Goal: Task Accomplishment & Management: Manage account settings

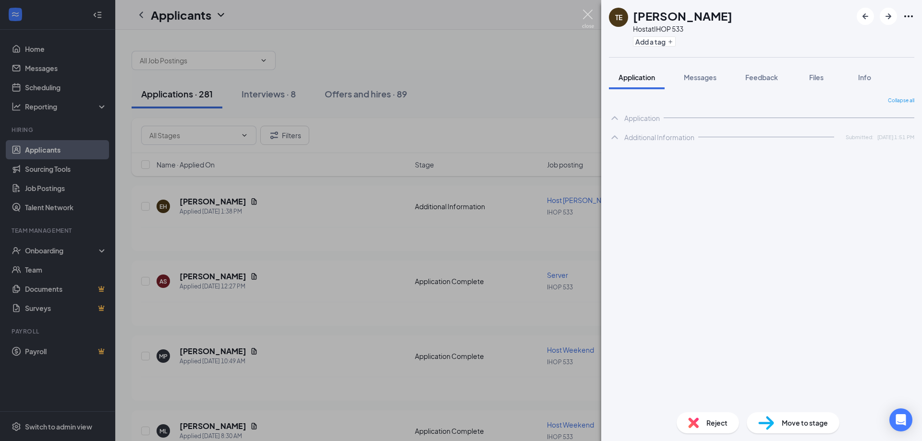
click at [590, 16] on img at bounding box center [588, 19] width 12 height 19
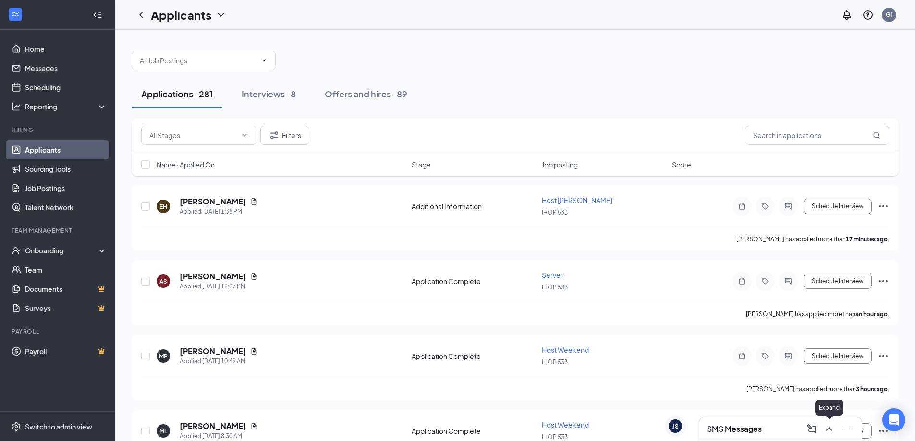
click at [831, 432] on icon "ChevronUp" at bounding box center [829, 430] width 12 height 12
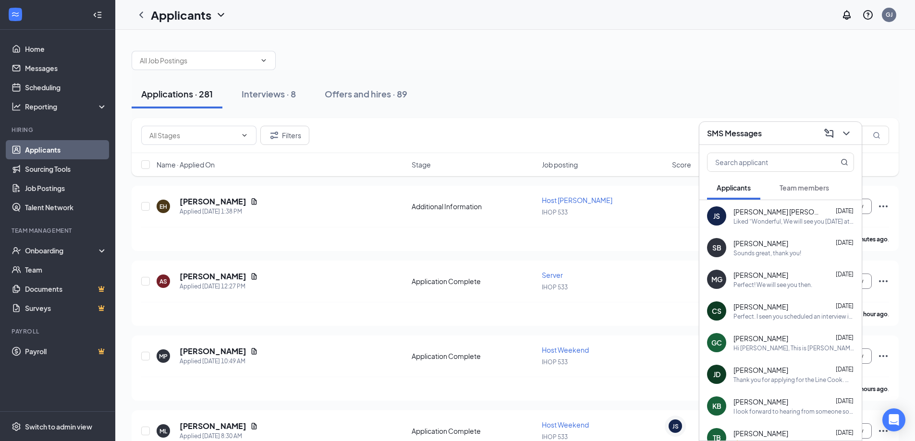
click at [603, 79] on div "Applications · 281 Interviews · 8 Offers and hires · 89" at bounding box center [515, 94] width 767 height 48
click at [255, 97] on div "Interviews · 8" at bounding box center [269, 94] width 54 height 12
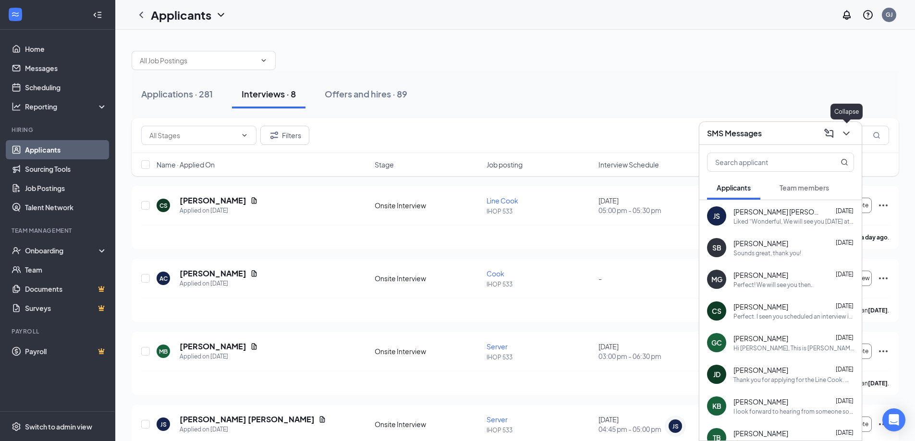
click at [843, 134] on icon "ChevronDown" at bounding box center [846, 134] width 12 height 12
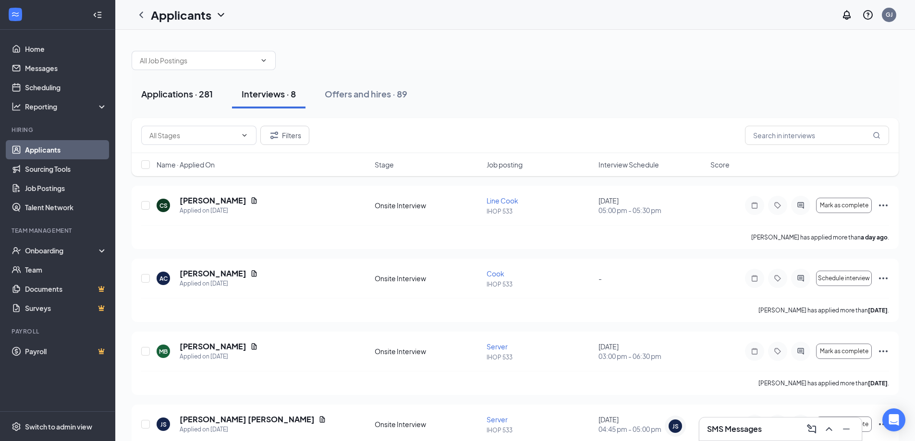
click at [187, 97] on div "Applications · 281" at bounding box center [177, 94] width 72 height 12
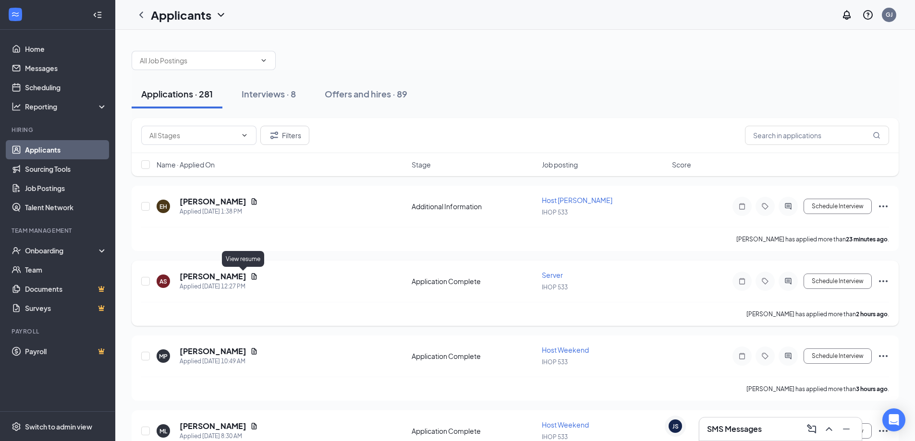
click at [250, 275] on icon "Document" at bounding box center [254, 277] width 8 height 8
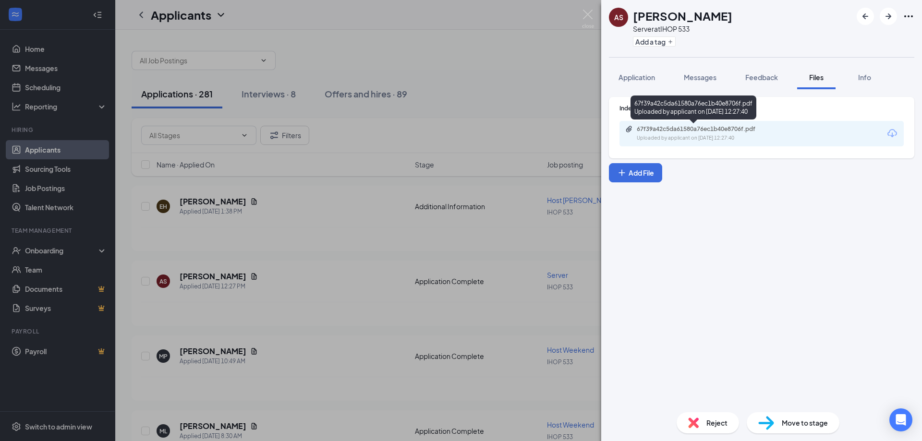
click at [727, 130] on div "67f39a42c5da61580a76ec1b40e8706f.pdf" at bounding box center [704, 129] width 134 height 8
click at [778, 420] on div "Move to stage" at bounding box center [793, 422] width 93 height 21
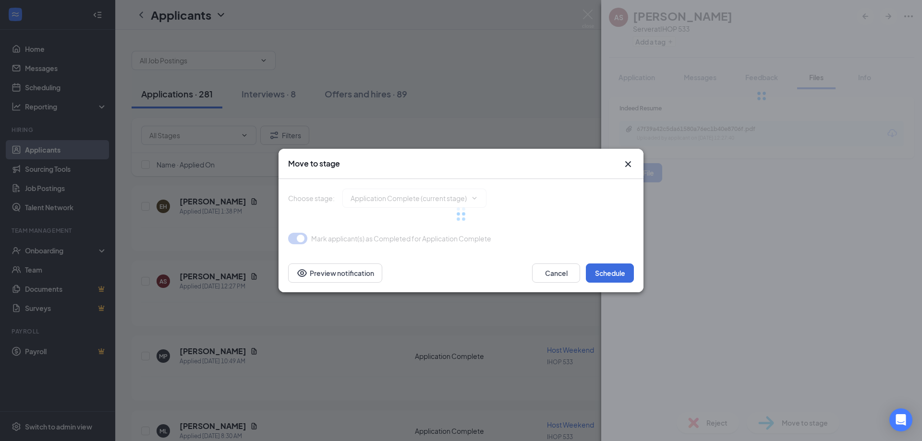
type input "Onsite Interview (next stage)"
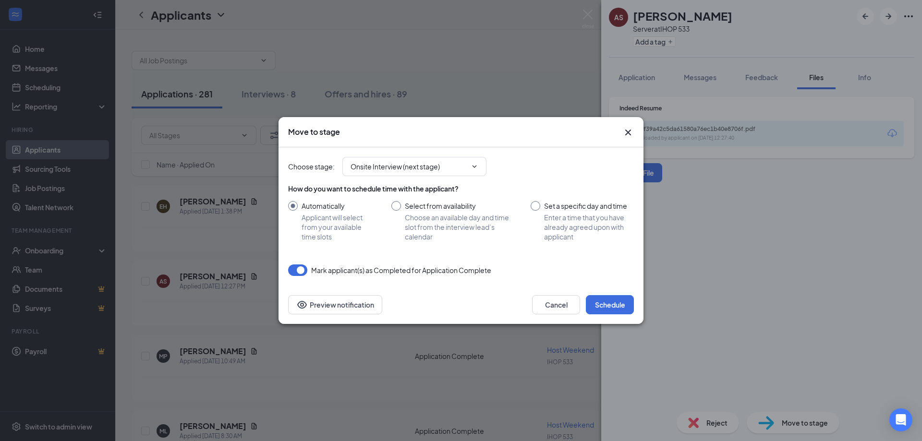
click at [533, 205] on input "Set a specific day and time Enter a time that you have already agreed upon with…" at bounding box center [582, 221] width 103 height 40
radio input "true"
radio input "false"
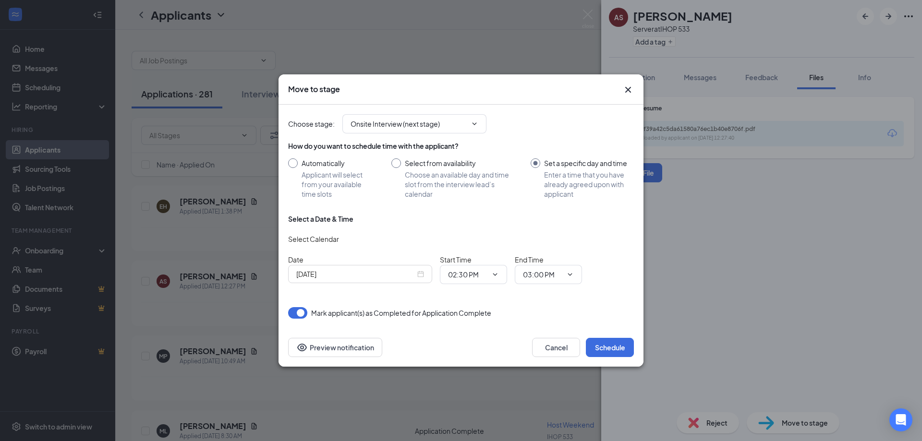
click at [421, 276] on div "[DATE]" at bounding box center [360, 274] width 128 height 11
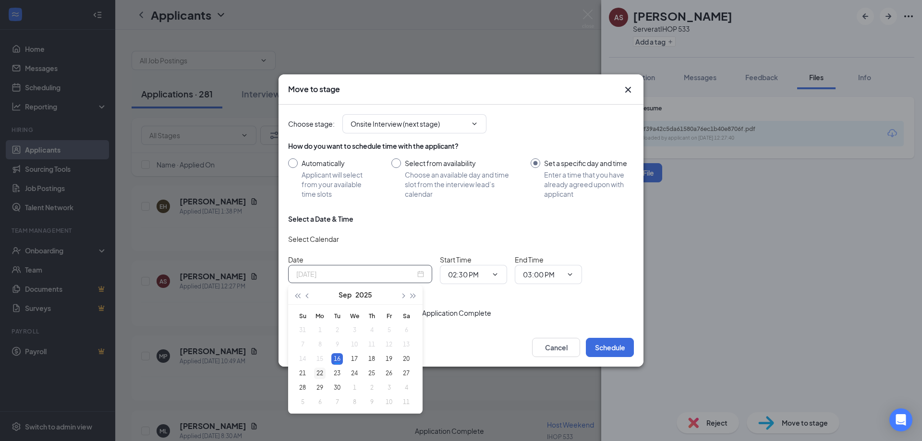
type input "[DATE]"
click at [317, 373] on div "22" at bounding box center [320, 374] width 12 height 12
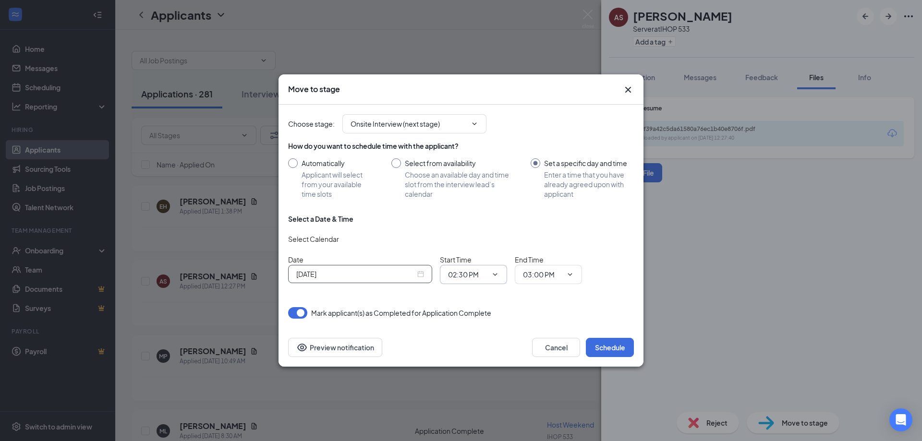
click at [497, 277] on icon "ChevronDown" at bounding box center [495, 275] width 8 height 8
click at [559, 278] on input "03:00 PM" at bounding box center [542, 274] width 39 height 11
click at [559, 204] on div "03:30 PM" at bounding box center [545, 207] width 28 height 11
type input "03:30 PM"
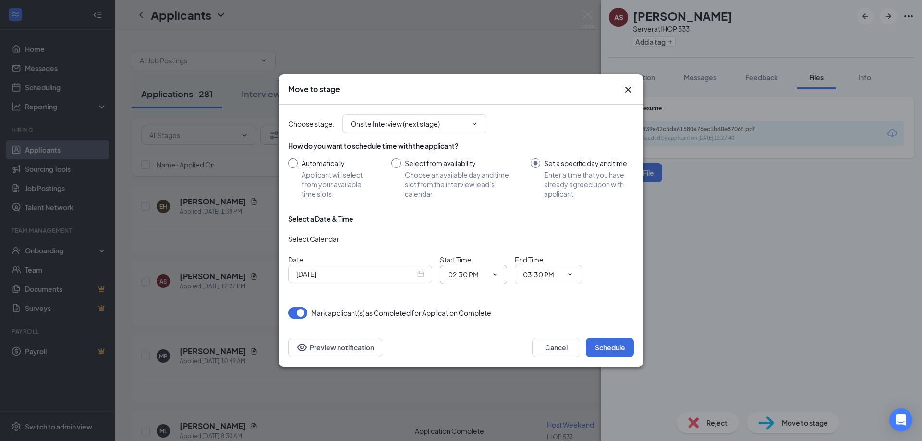
click at [490, 273] on span at bounding box center [494, 275] width 10 height 8
click at [500, 283] on span "02:30 PM" at bounding box center [473, 274] width 67 height 19
click at [494, 276] on icon "ChevronDown" at bounding box center [495, 275] width 8 height 8
click at [465, 278] on input "02:30 PM" at bounding box center [467, 274] width 39 height 11
click at [480, 168] on div "03:00 PM" at bounding box center [470, 163] width 28 height 11
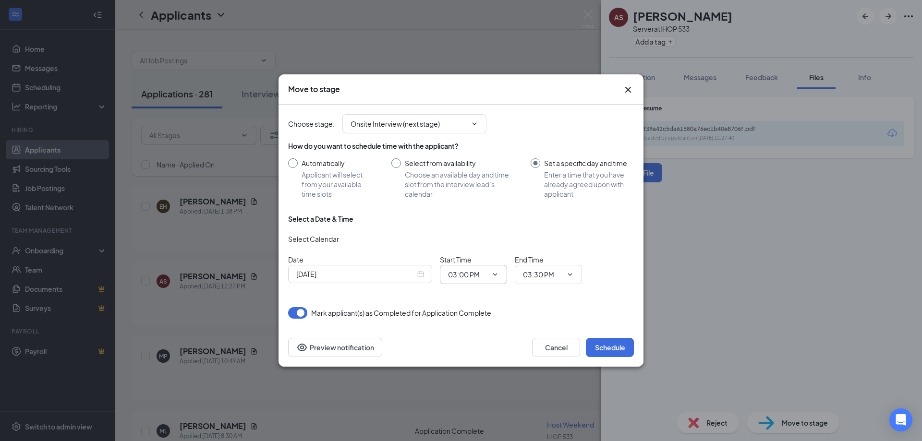
click at [498, 279] on span "03:00 PM 12:00 AM 12:15 AM 12:30 AM 12:45 AM 01:00 AM 01:15 AM 01:30 AM 01:45 A…" at bounding box center [473, 274] width 67 height 19
click at [486, 275] on input "03:00 PM" at bounding box center [467, 274] width 39 height 11
click at [480, 188] on div "03:15 PM" at bounding box center [470, 185] width 28 height 11
type input "03:15 PM"
click at [397, 165] on input "Select from availability Choose an available day and time slot from the intervi…" at bounding box center [451, 178] width 120 height 40
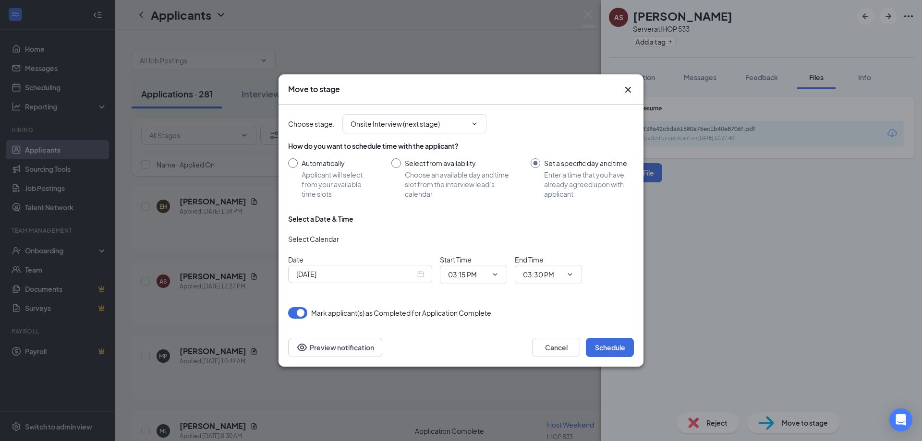
radio input "true"
radio input "false"
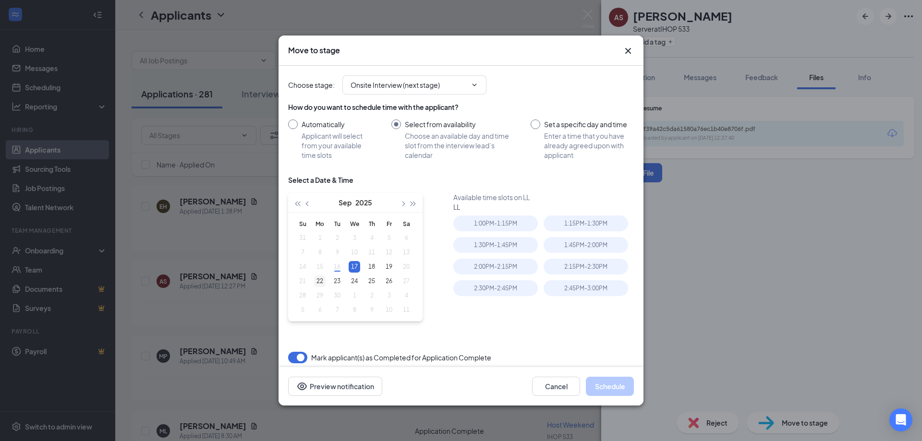
click at [323, 283] on div "22" at bounding box center [320, 282] width 12 height 12
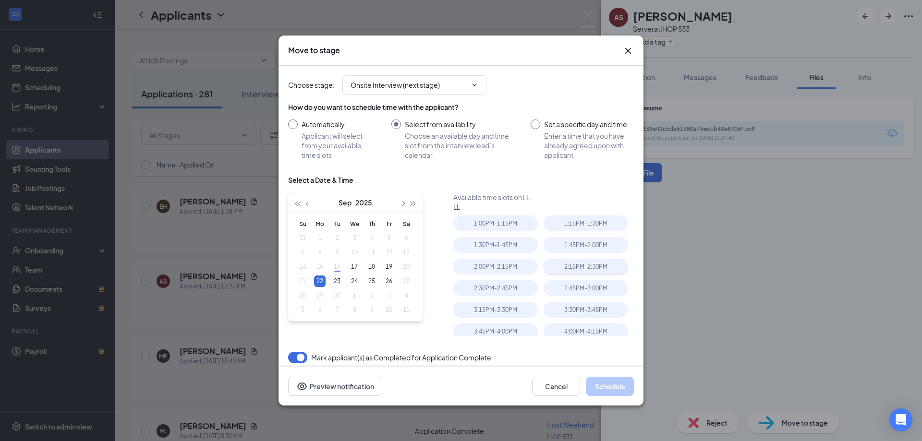
type input "[DATE]"
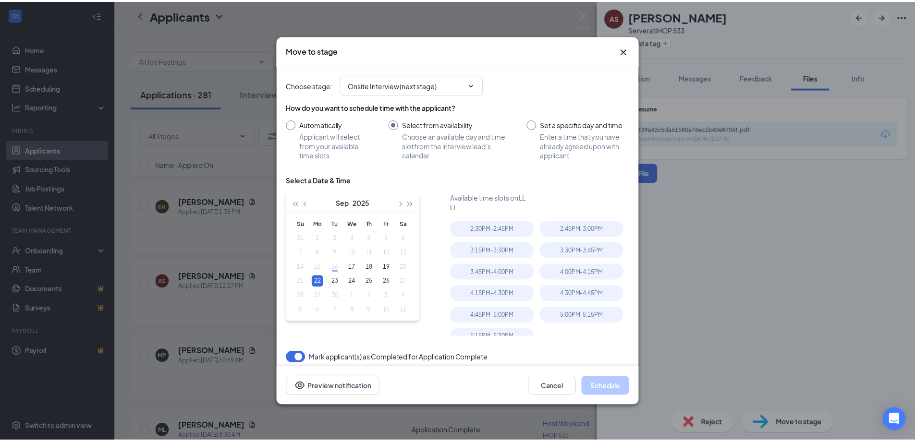
scroll to position [75, 0]
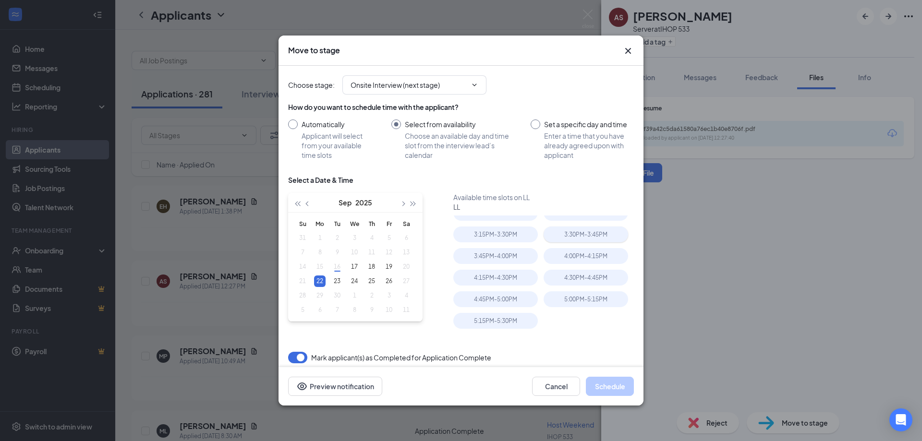
click at [561, 237] on div "3:30PM - 3:45PM" at bounding box center [586, 235] width 85 height 16
click at [505, 260] on div "3:45PM - 4:00PM" at bounding box center [495, 256] width 85 height 16
click at [588, 257] on div "4:00PM - 4:15PM" at bounding box center [586, 256] width 85 height 16
click at [289, 122] on input "Automatically Applicant will select from your available time slots" at bounding box center [330, 140] width 84 height 40
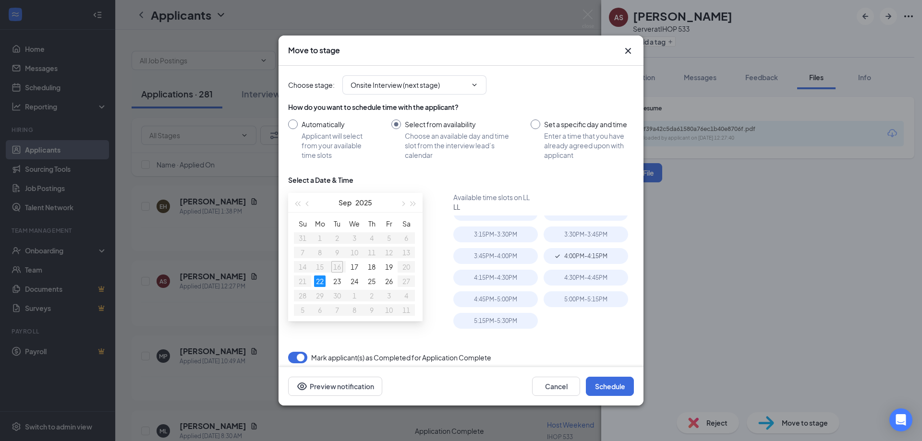
radio input "true"
radio input "false"
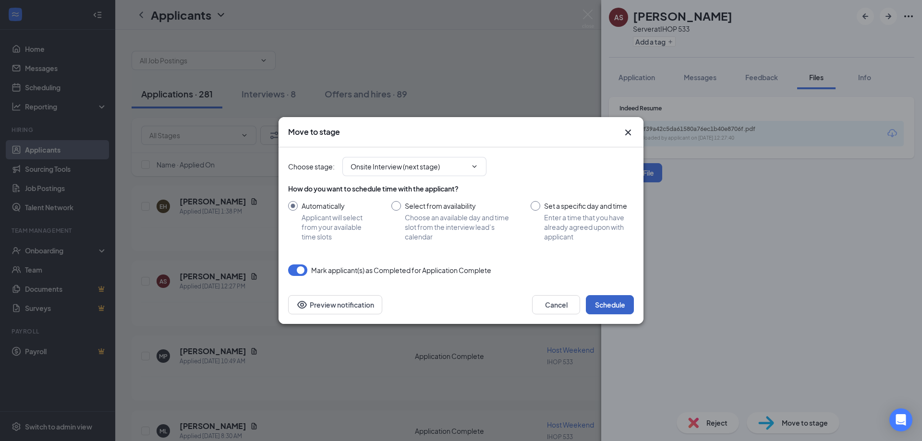
click at [599, 302] on button "Schedule" at bounding box center [610, 304] width 48 height 19
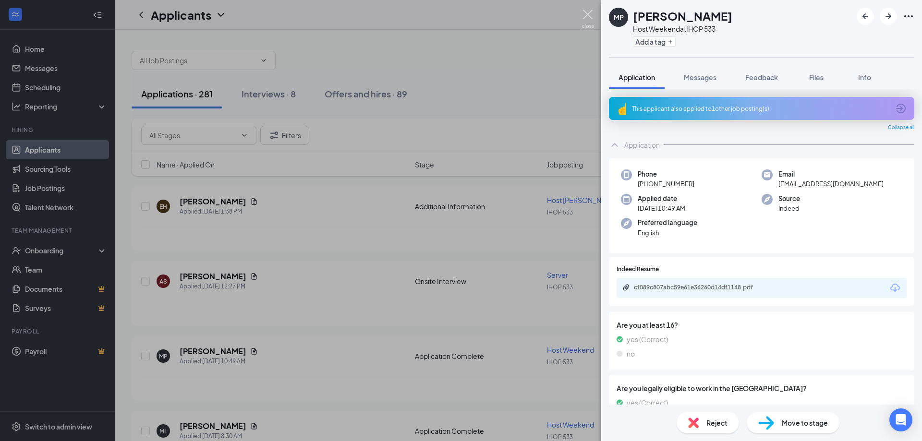
click at [588, 13] on img at bounding box center [588, 19] width 12 height 19
